Goal: Find specific page/section: Find specific page/section

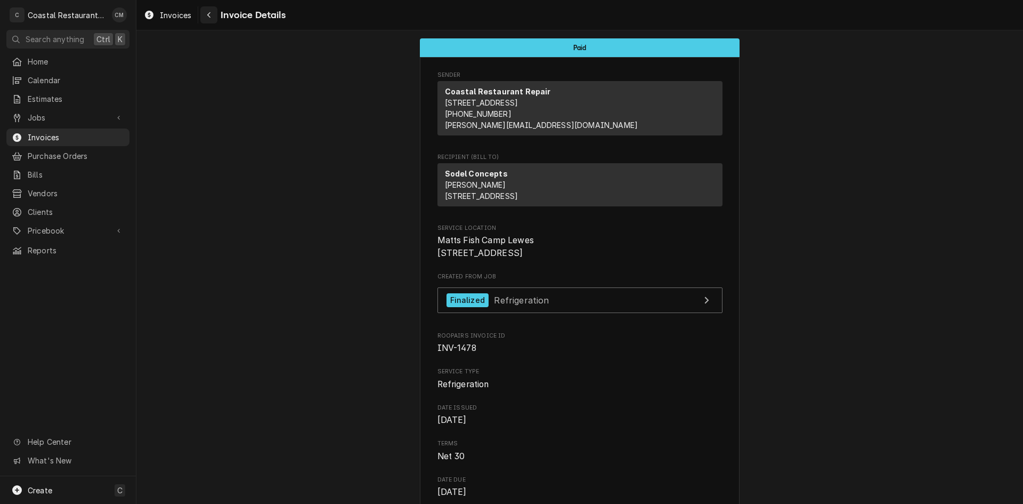
click at [209, 14] on icon "Navigate back" at bounding box center [208, 15] width 3 height 6
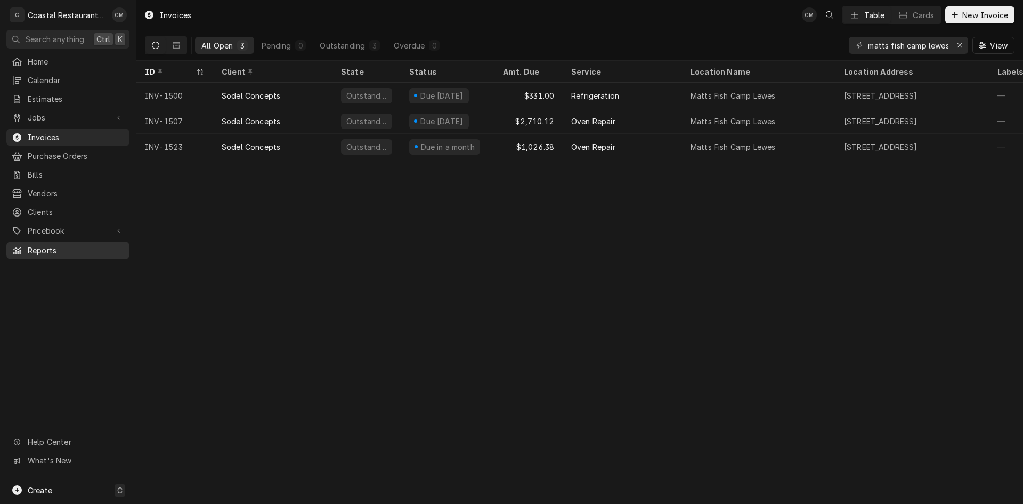
click at [51, 245] on span "Reports" at bounding box center [76, 250] width 96 height 11
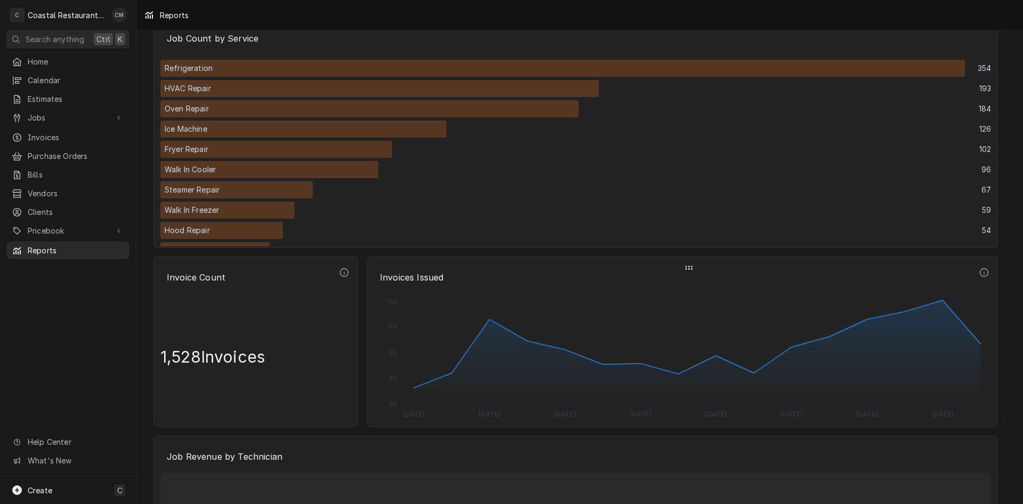
scroll to position [2132, 0]
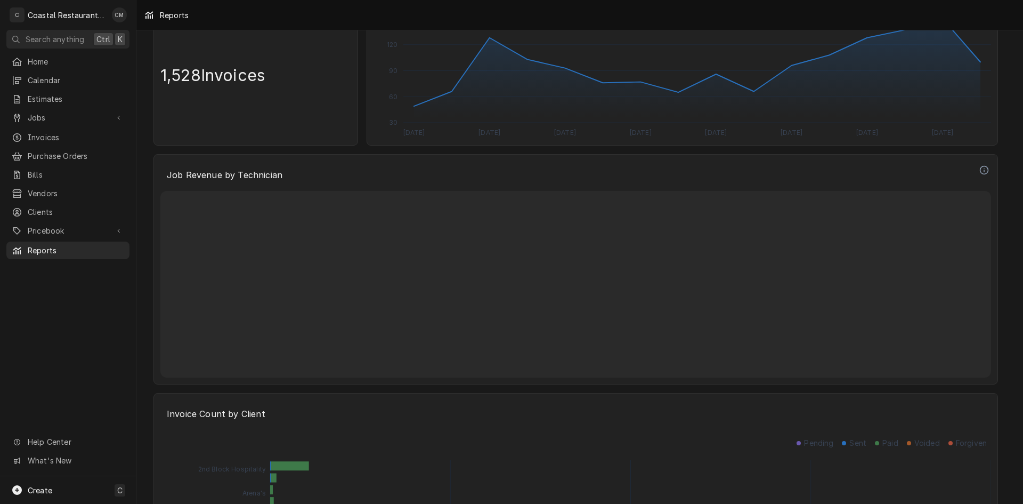
scroll to position [2132, 0]
